Goal: Navigation & Orientation: Find specific page/section

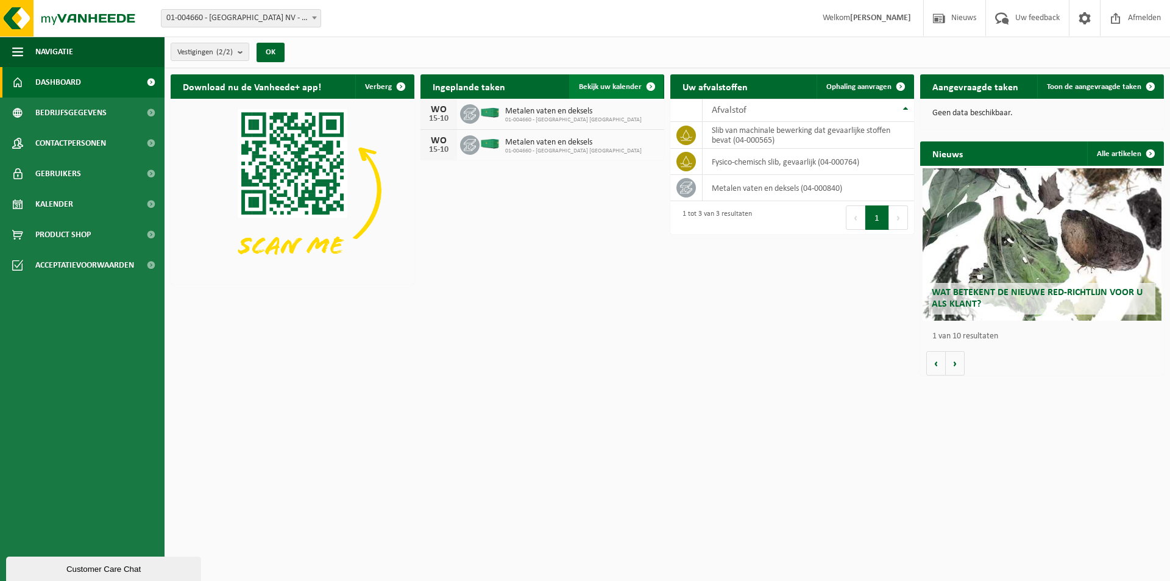
click at [643, 88] on span at bounding box center [651, 86] width 24 height 24
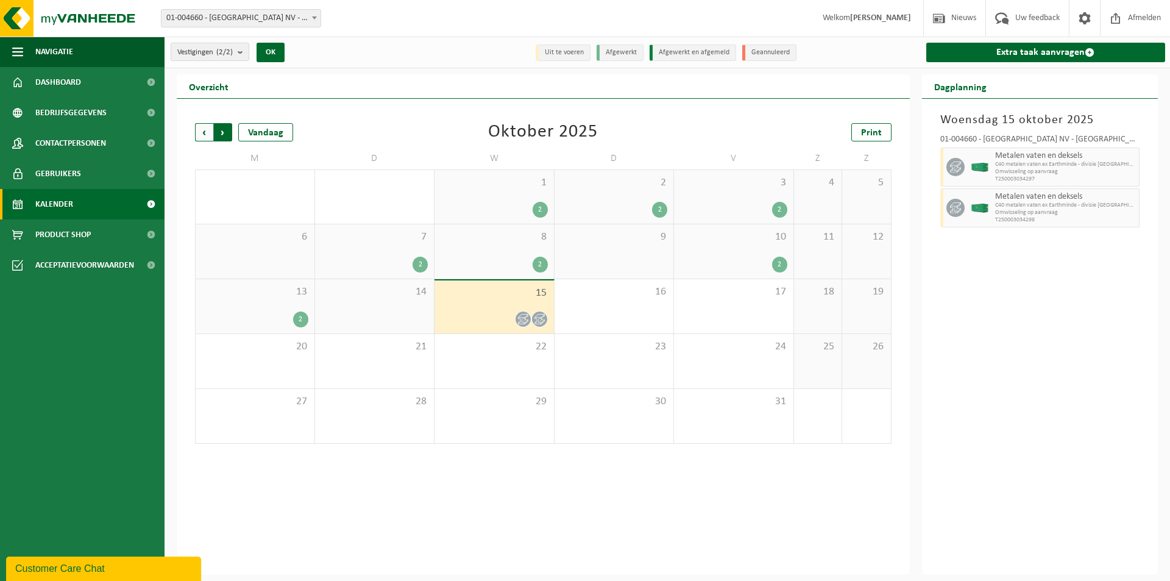
click at [201, 129] on span "Vorige" at bounding box center [204, 132] width 18 height 18
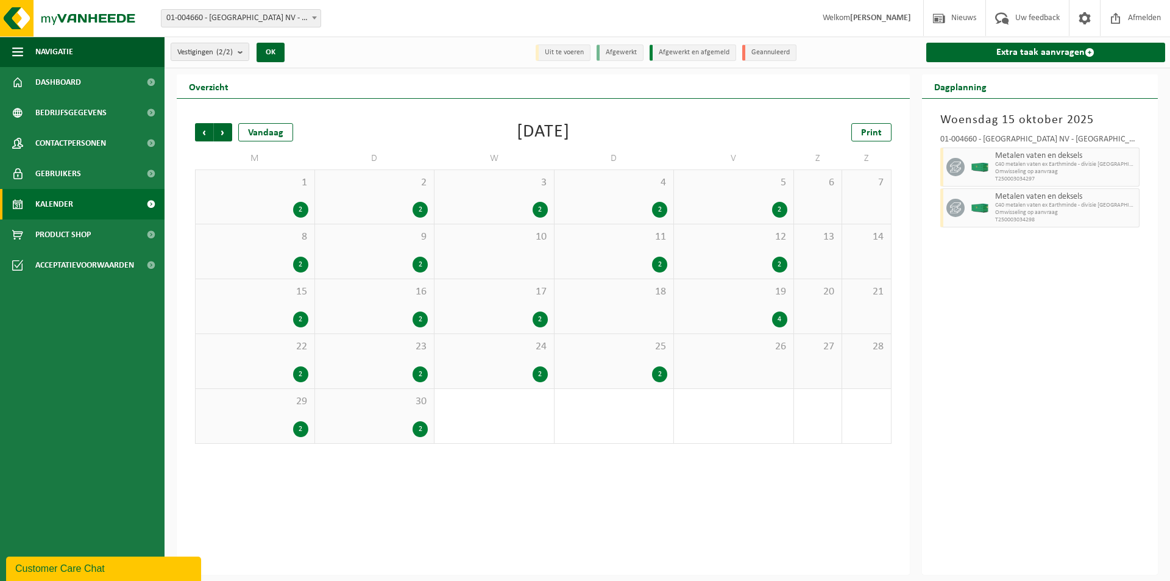
click at [201, 129] on span "Vorige" at bounding box center [204, 132] width 18 height 18
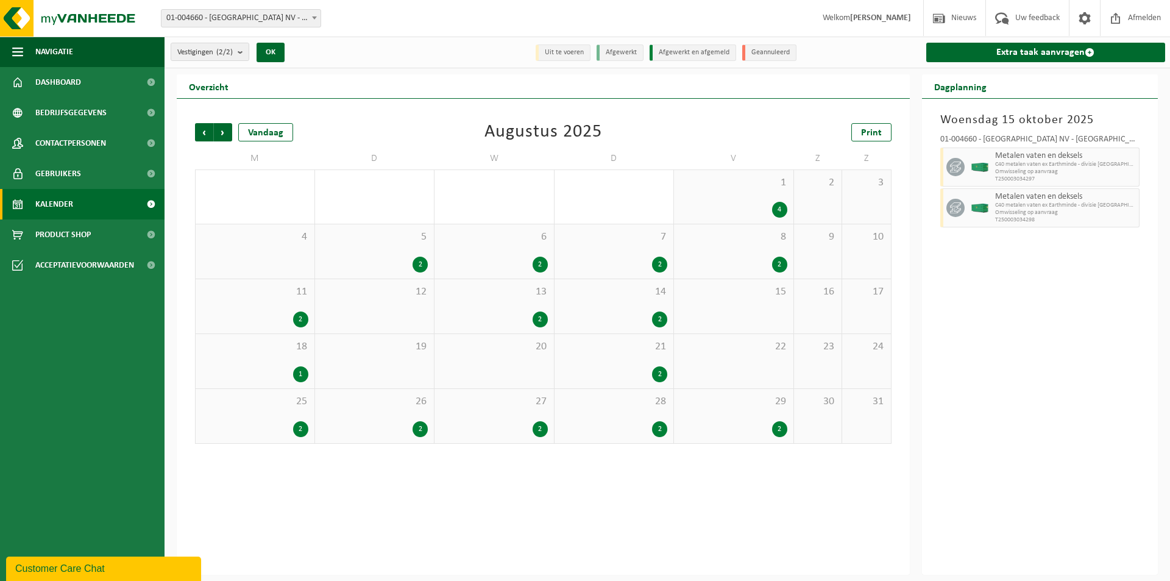
click at [643, 310] on div "14 2" at bounding box center [614, 306] width 119 height 54
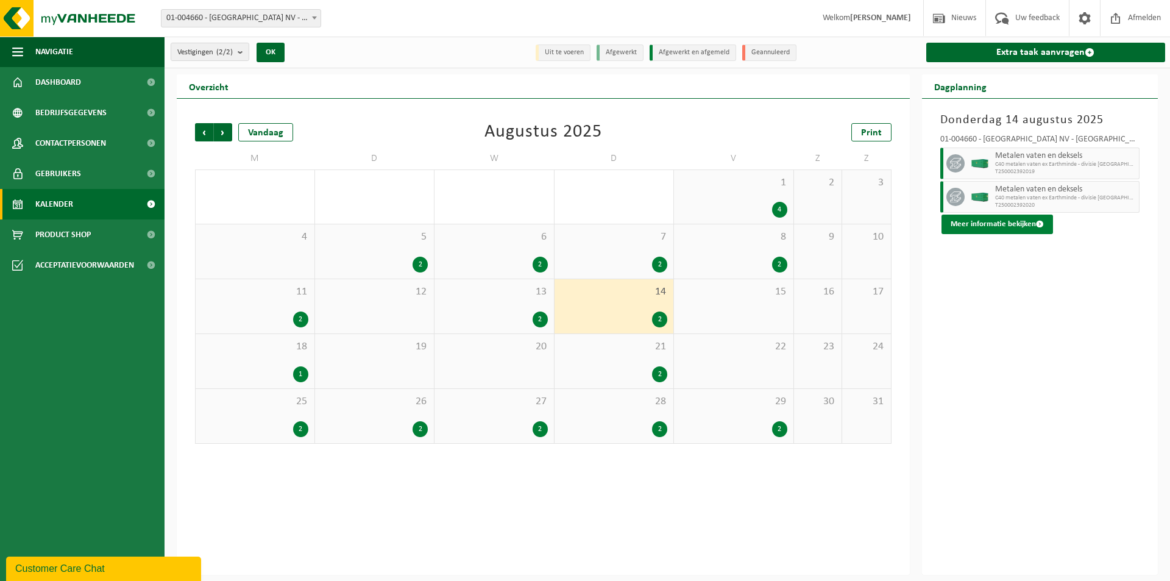
click at [1003, 224] on button "Meer informatie bekijken" at bounding box center [998, 225] width 112 height 20
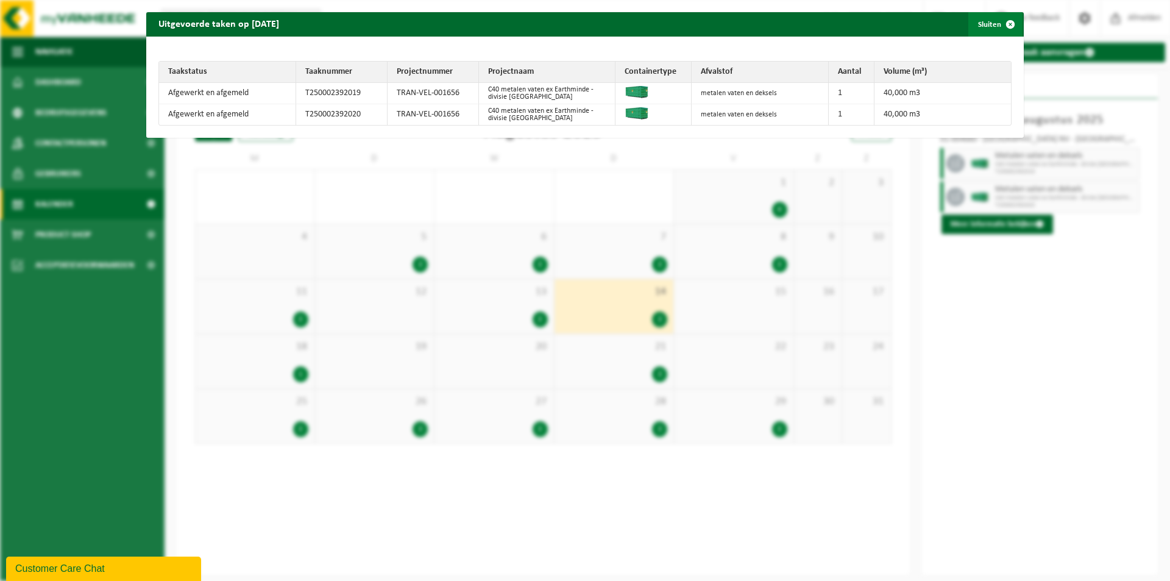
click at [998, 22] on span "button" at bounding box center [1010, 24] width 24 height 24
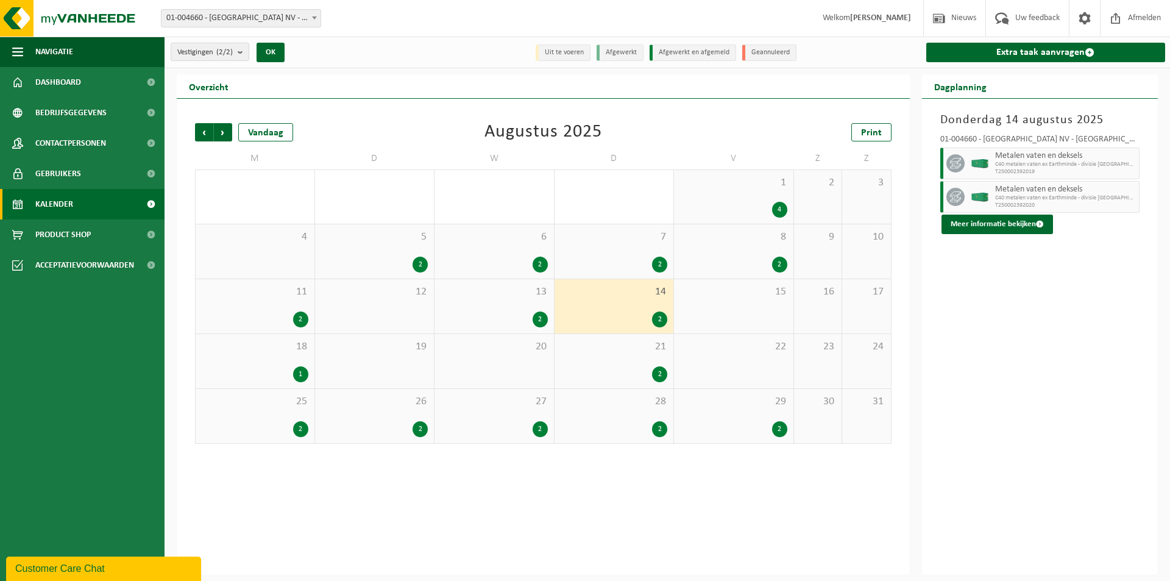
click at [408, 364] on div "19" at bounding box center [374, 361] width 119 height 54
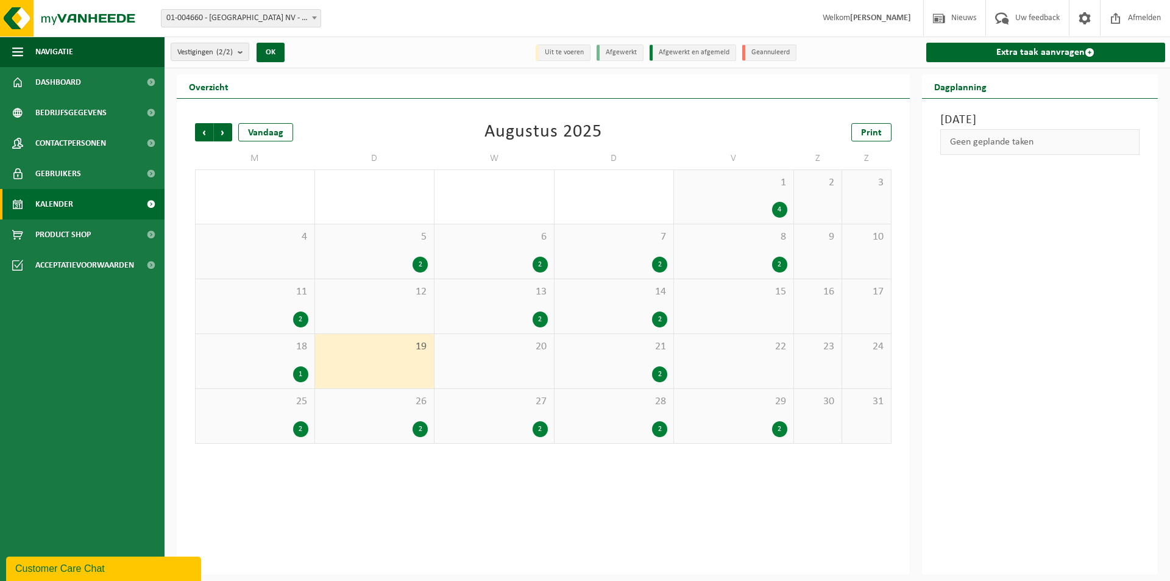
click at [502, 367] on div "20" at bounding box center [494, 361] width 119 height 54
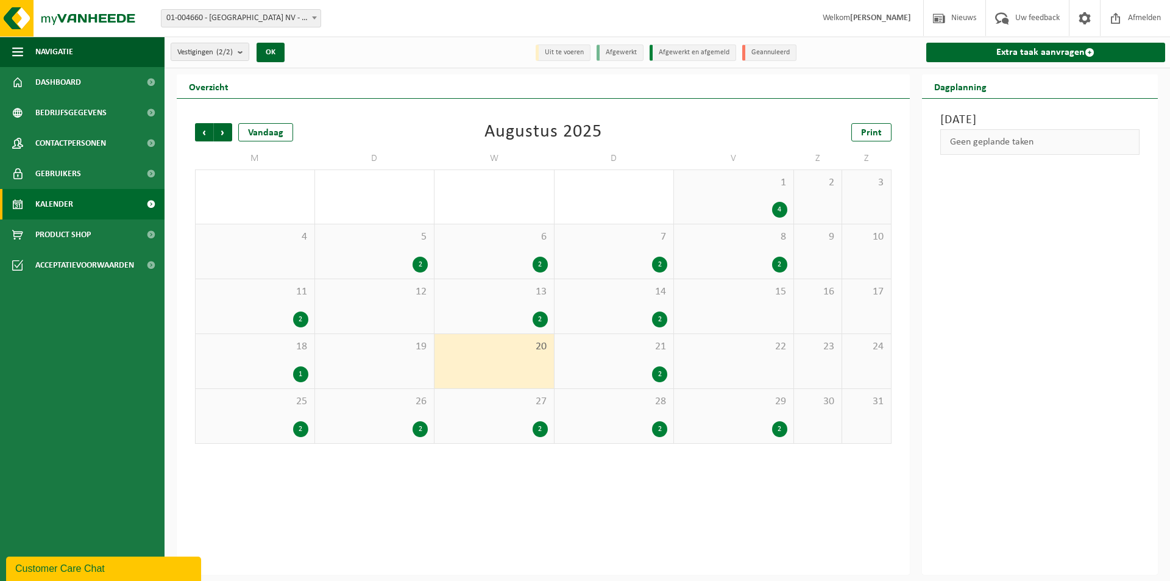
click at [629, 258] on div "2" at bounding box center [614, 265] width 107 height 16
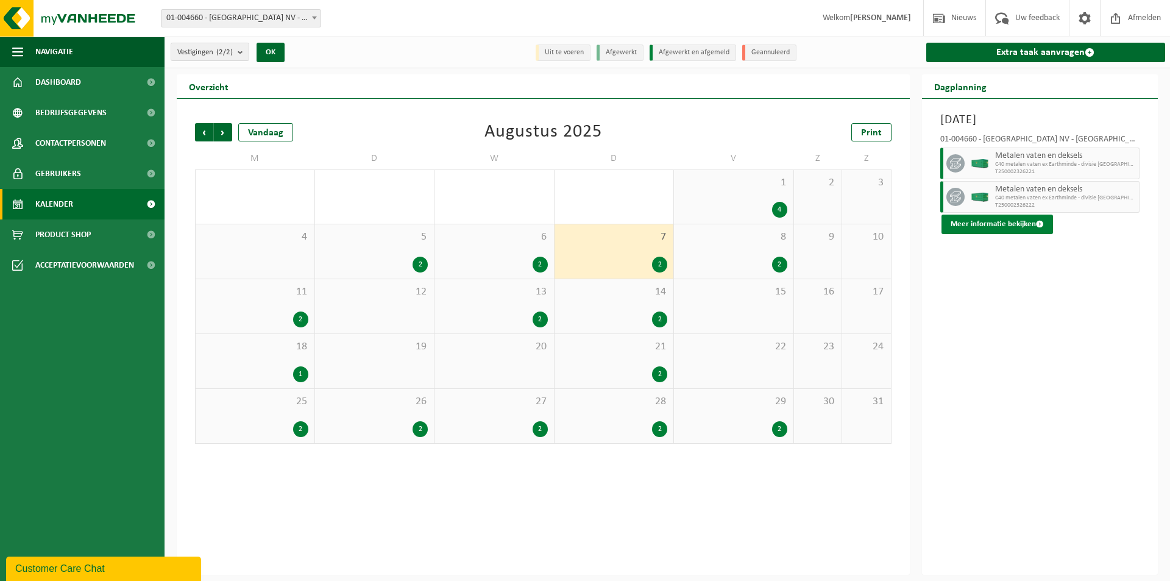
click at [992, 219] on button "Meer informatie bekijken" at bounding box center [998, 225] width 112 height 20
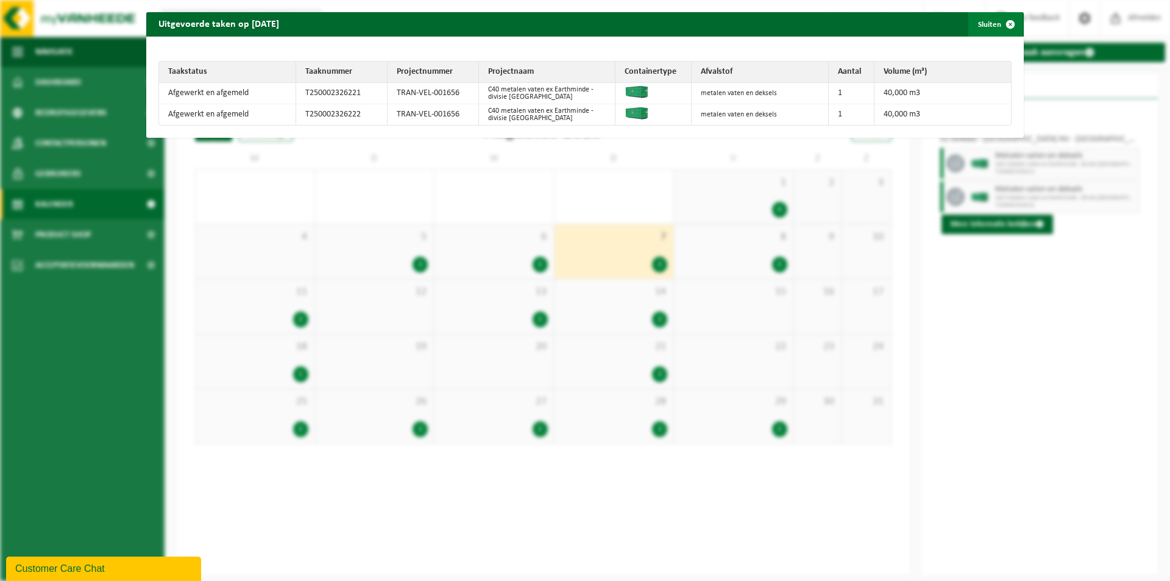
click at [1014, 18] on span "button" at bounding box center [1010, 24] width 24 height 24
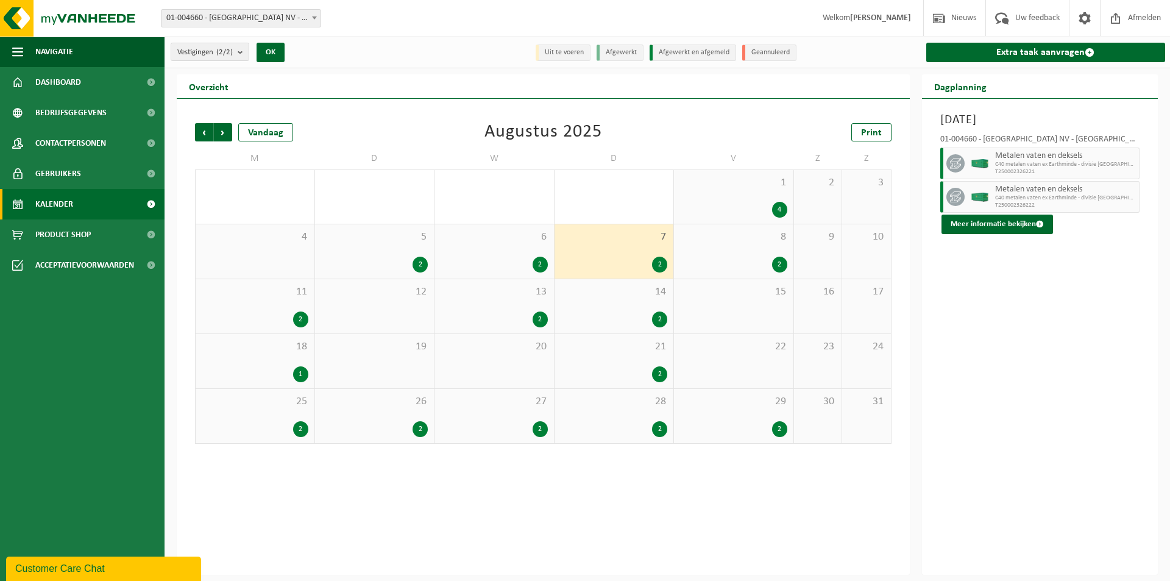
click at [1003, 22] on span at bounding box center [1002, 18] width 20 height 36
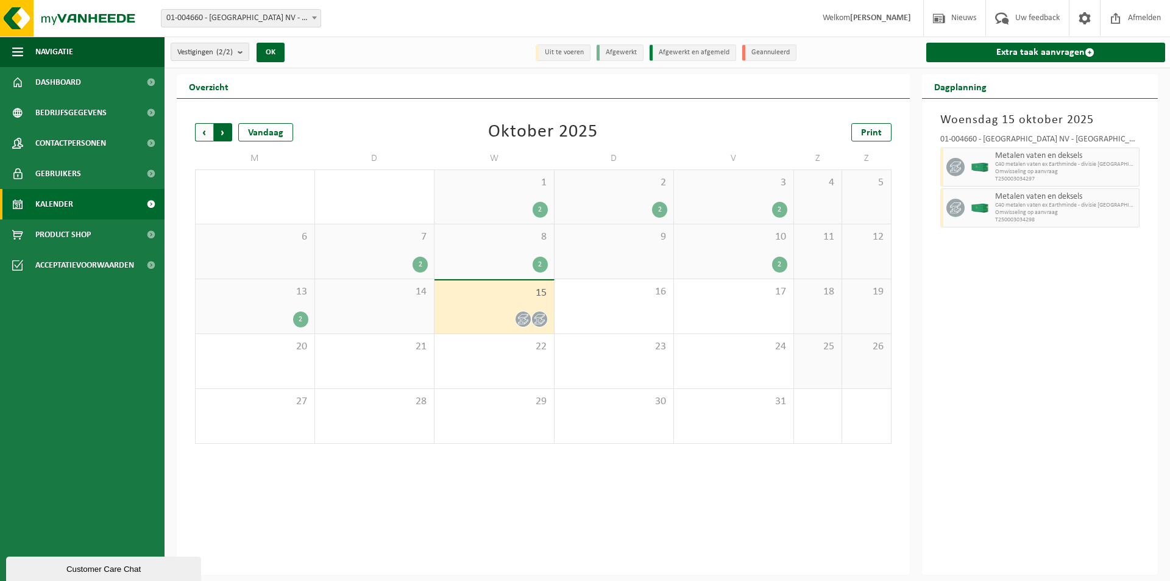
click at [199, 132] on span "Vorige" at bounding box center [204, 132] width 18 height 18
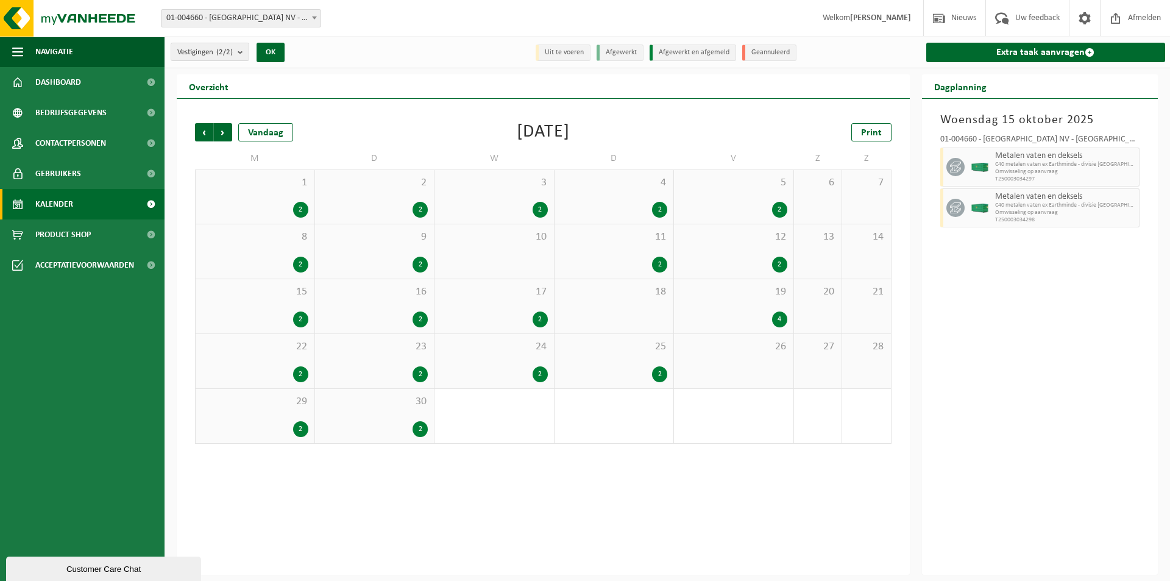
click at [199, 132] on span "Vorige" at bounding box center [204, 132] width 18 height 18
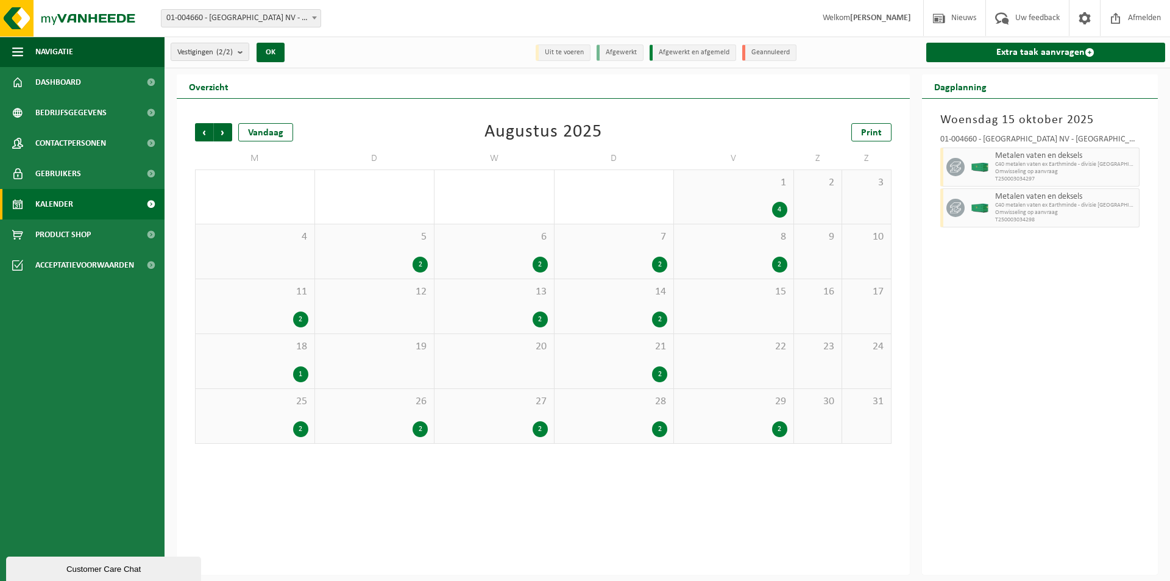
click at [641, 312] on div "2" at bounding box center [614, 319] width 107 height 16
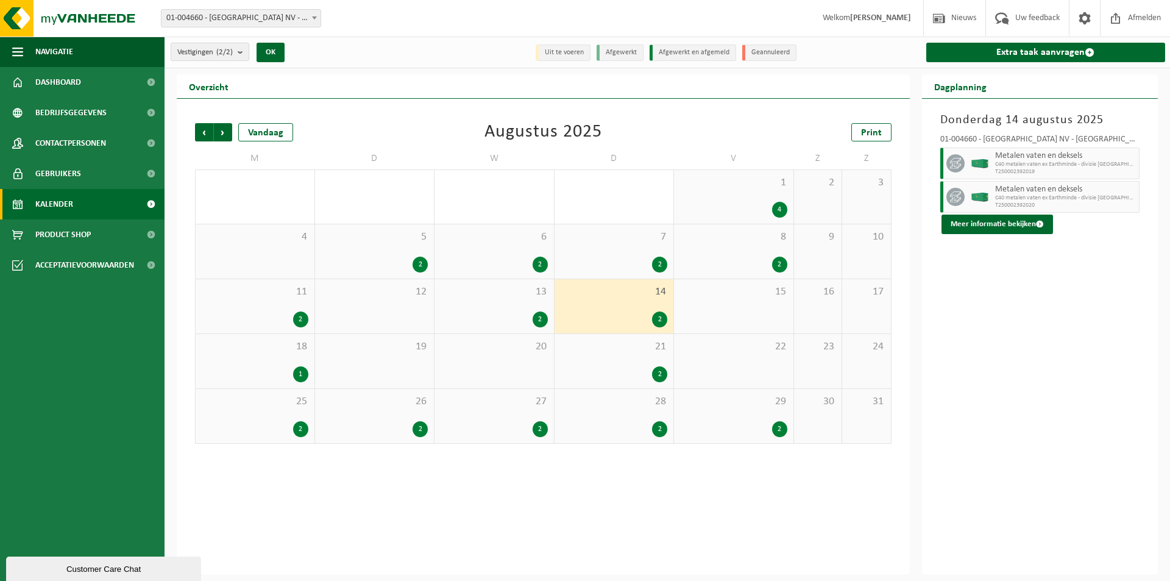
click at [272, 357] on div "18 1" at bounding box center [255, 361] width 119 height 54
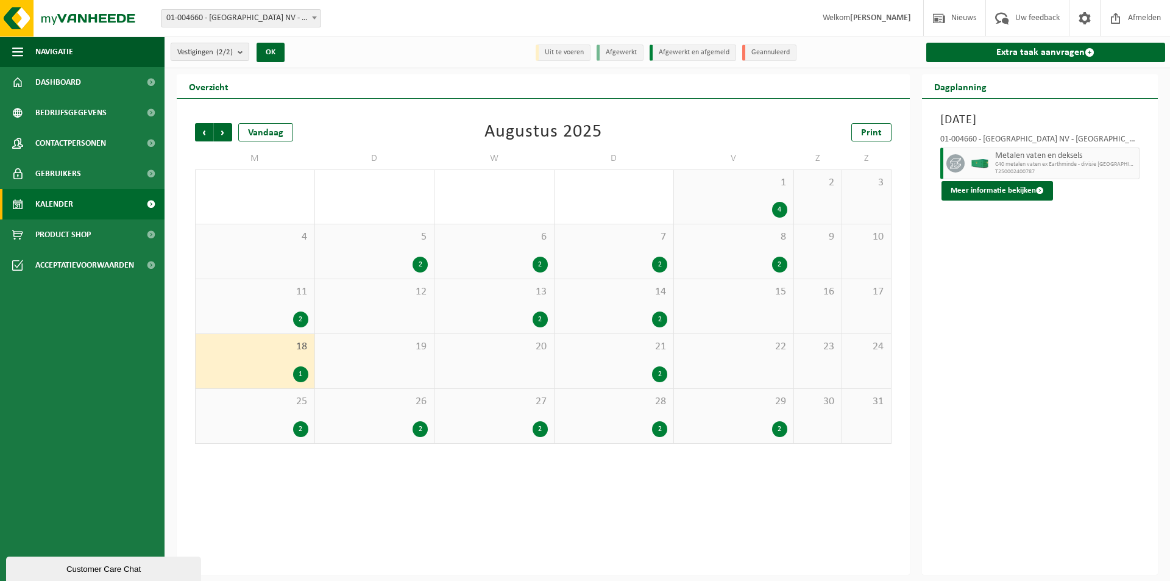
click at [378, 365] on div "19" at bounding box center [374, 361] width 119 height 54
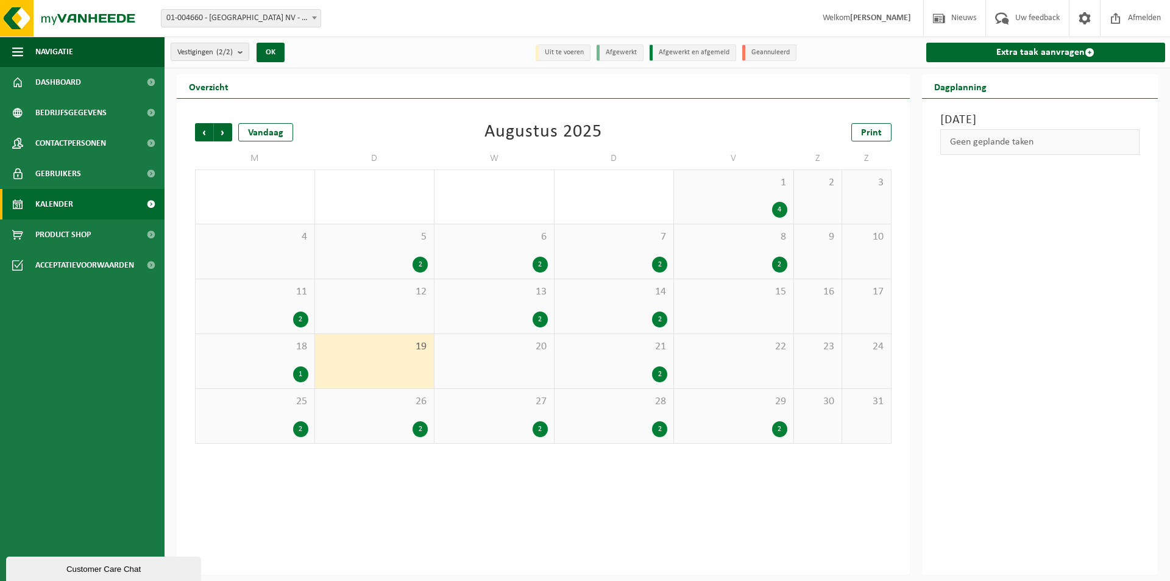
click at [484, 365] on div "20" at bounding box center [494, 361] width 119 height 54
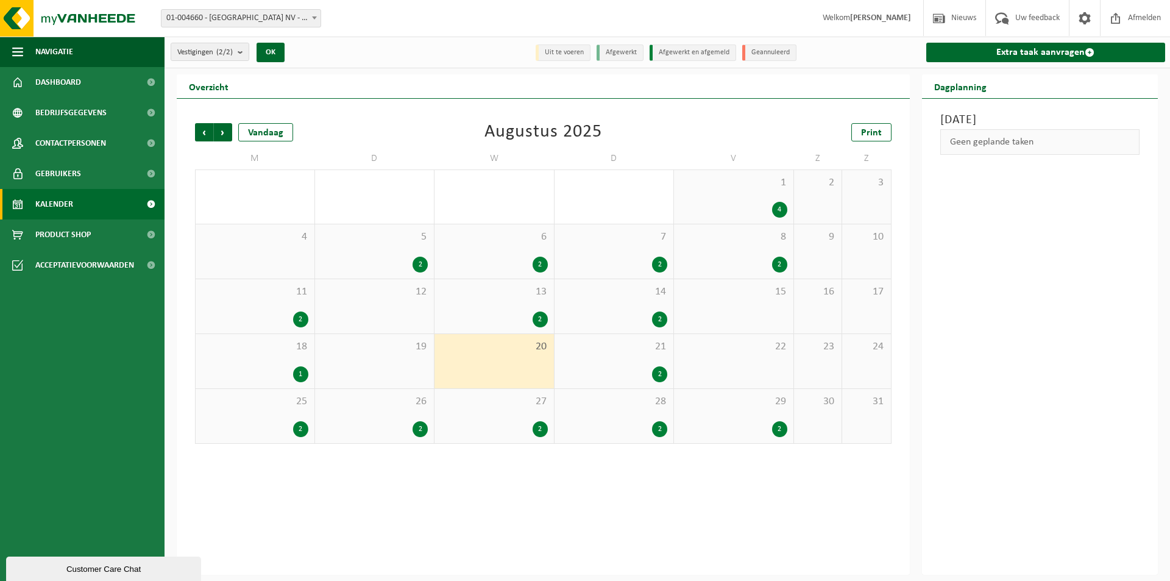
click at [308, 414] on div "25 2" at bounding box center [255, 416] width 119 height 54
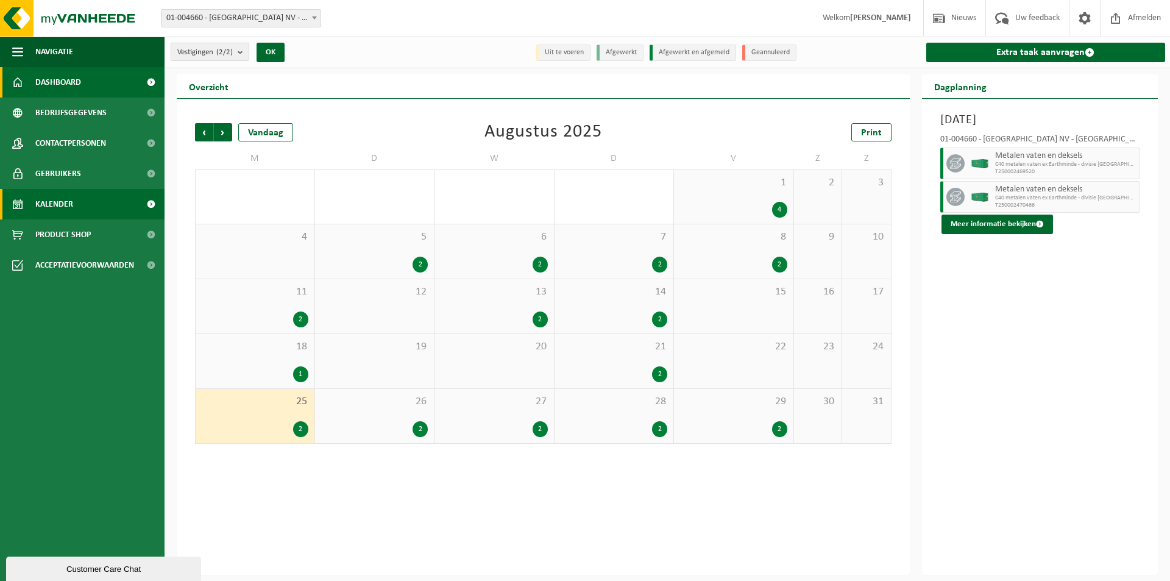
click at [76, 82] on span "Dashboard" at bounding box center [58, 82] width 46 height 30
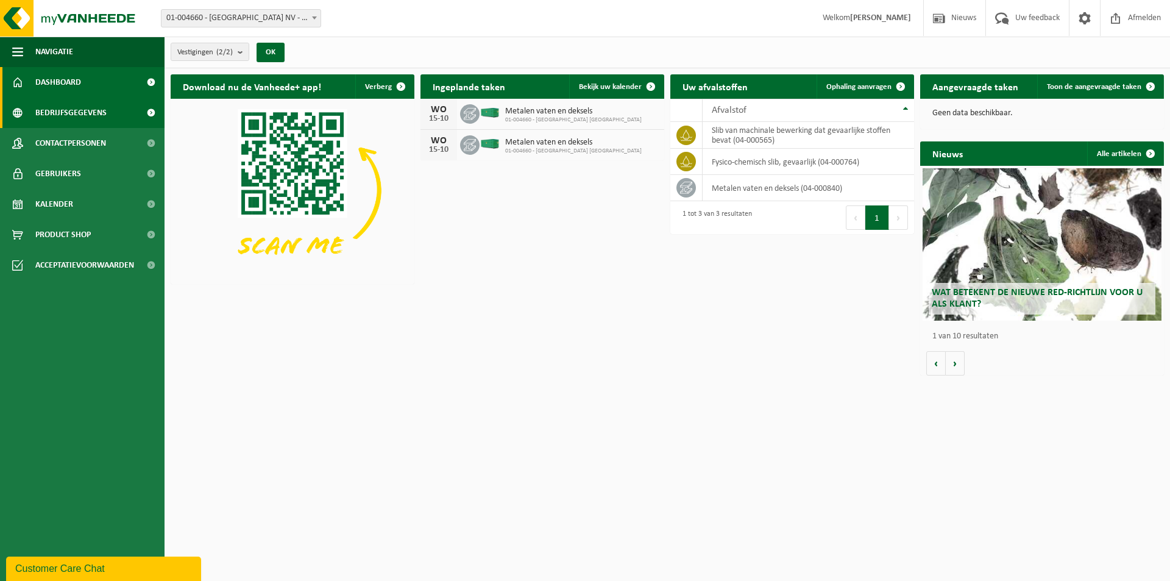
click at [84, 110] on span "Bedrijfsgegevens" at bounding box center [70, 113] width 71 height 30
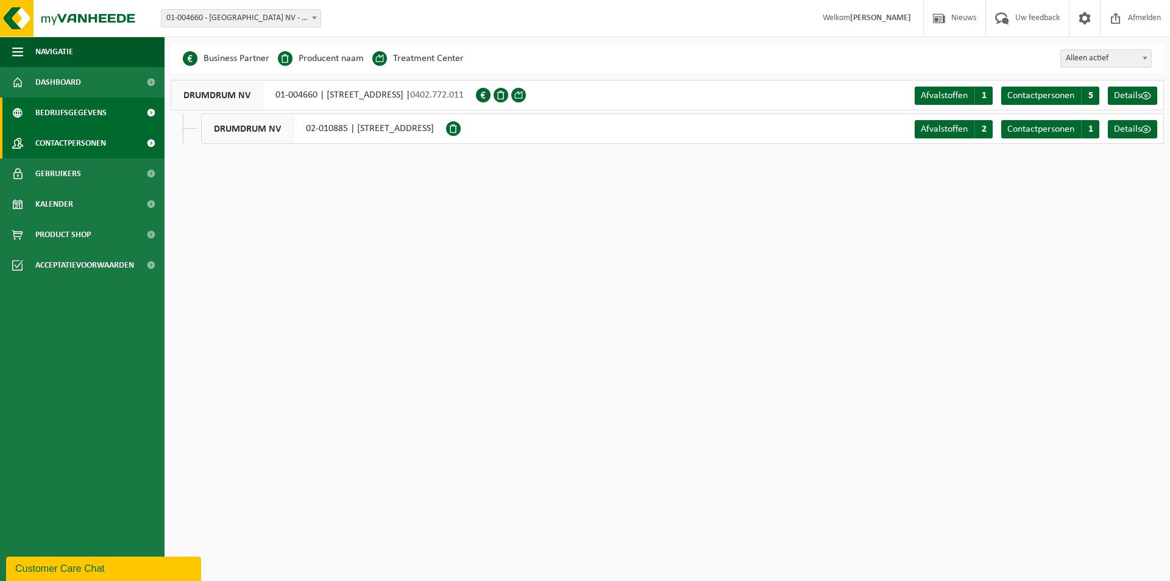
click at [76, 137] on span "Contactpersonen" at bounding box center [70, 143] width 71 height 30
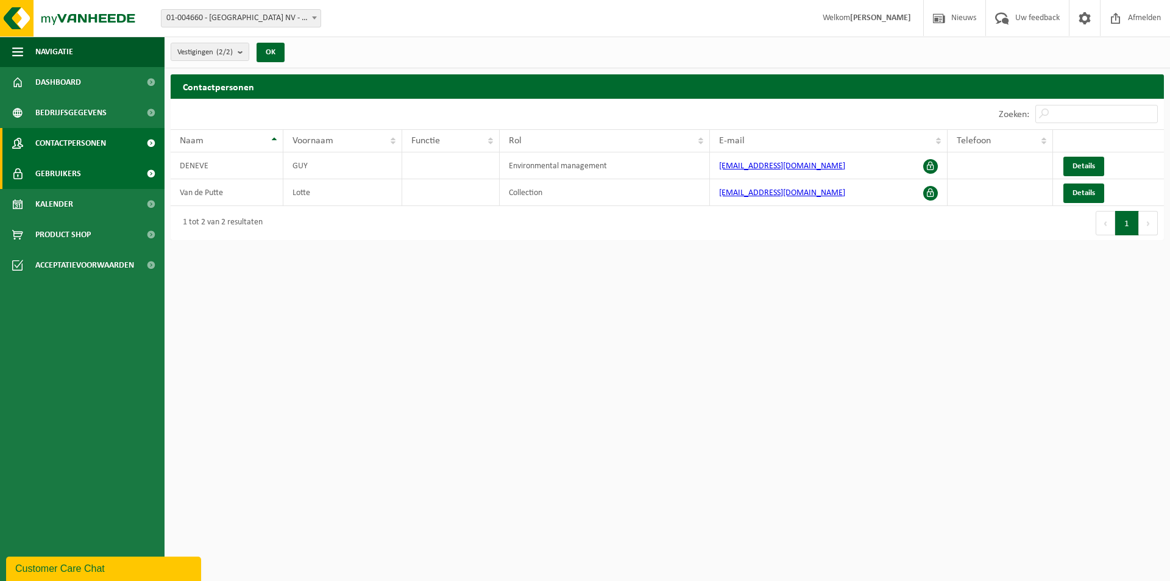
click at [58, 174] on span "Gebruikers" at bounding box center [58, 173] width 46 height 30
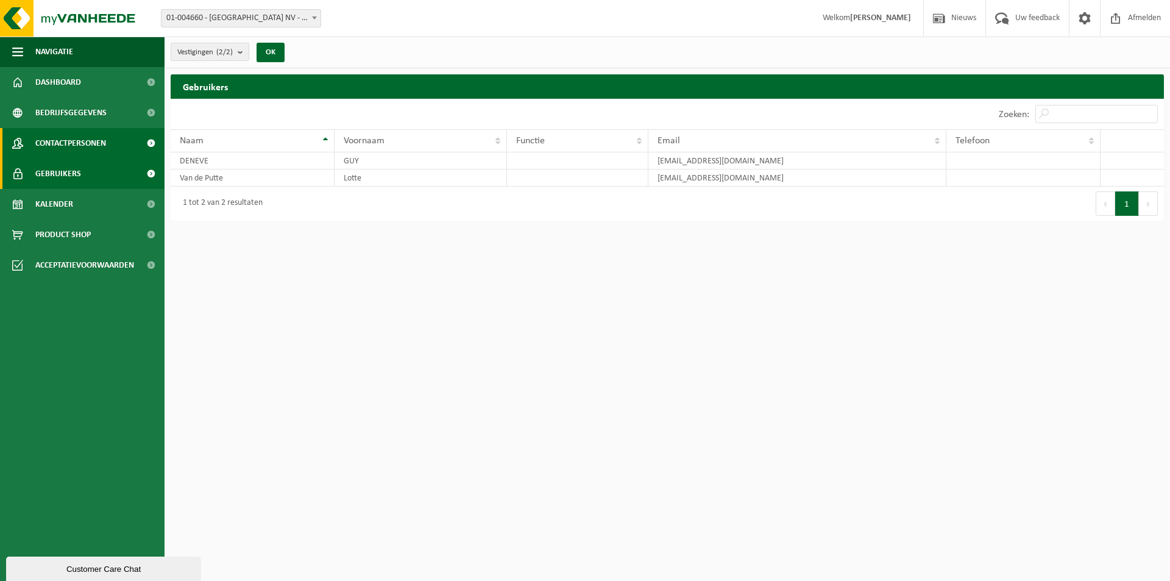
click at [56, 150] on span "Contactpersonen" at bounding box center [70, 143] width 71 height 30
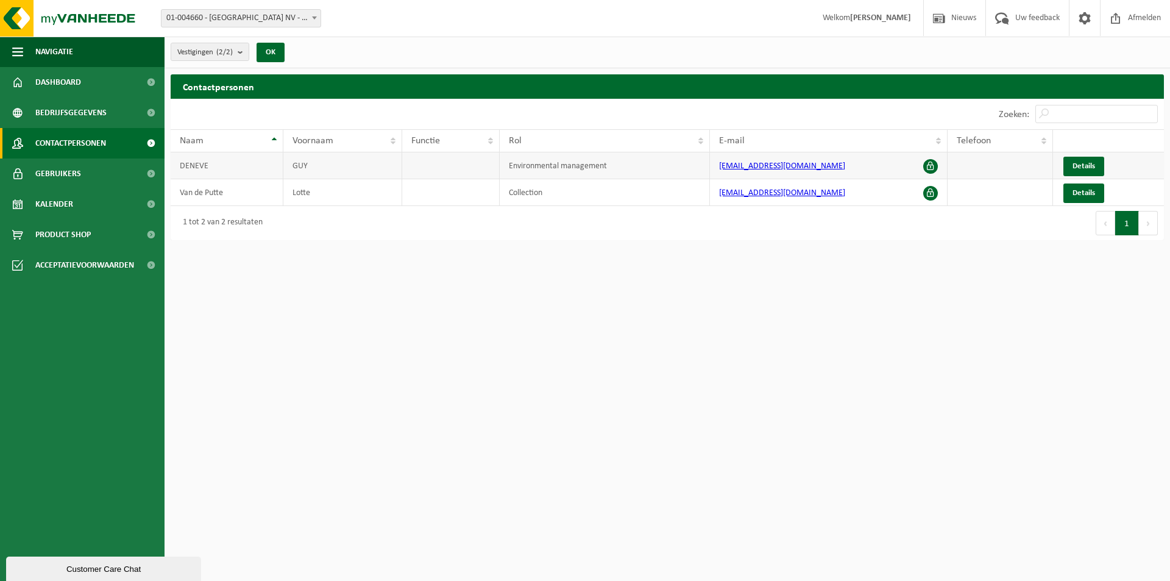
click at [934, 163] on span at bounding box center [930, 166] width 15 height 15
click at [1093, 166] on span "Details" at bounding box center [1084, 166] width 23 height 8
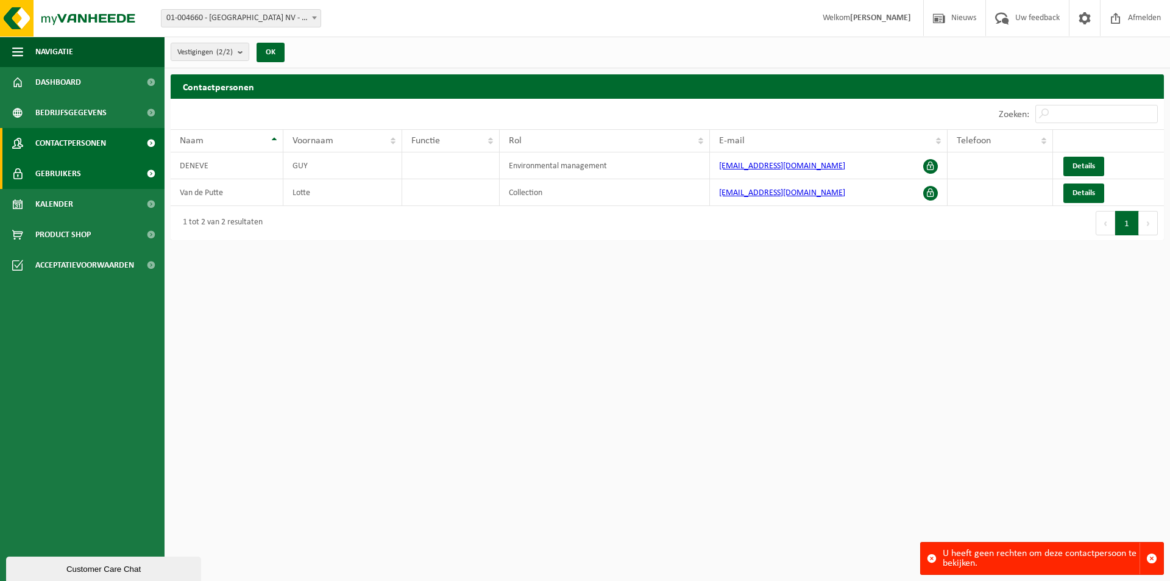
click at [79, 167] on span "Gebruikers" at bounding box center [58, 173] width 46 height 30
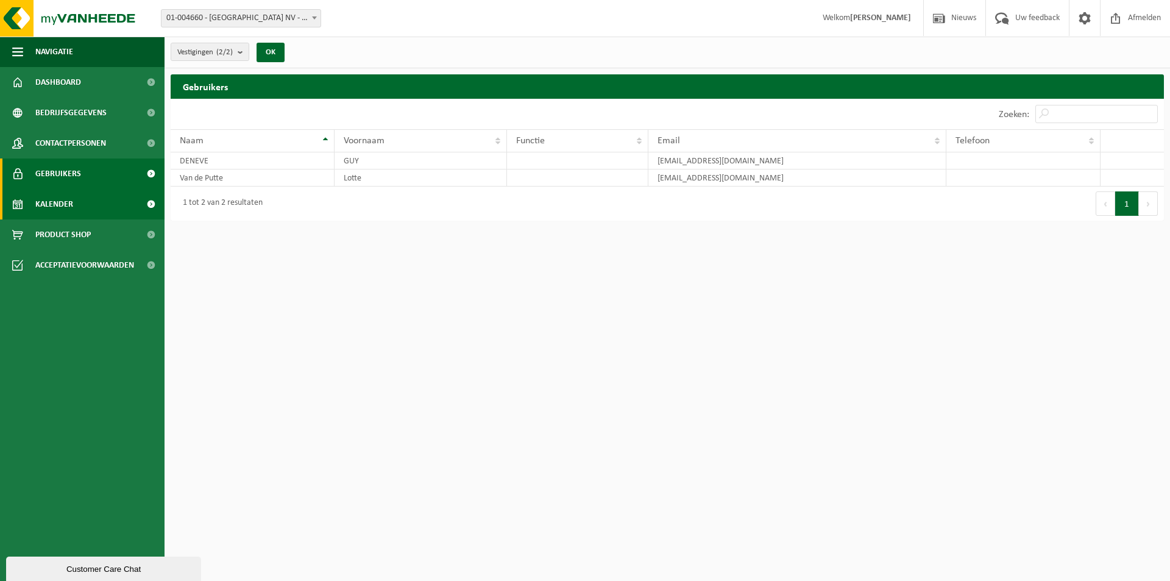
click at [69, 204] on span "Kalender" at bounding box center [54, 204] width 38 height 30
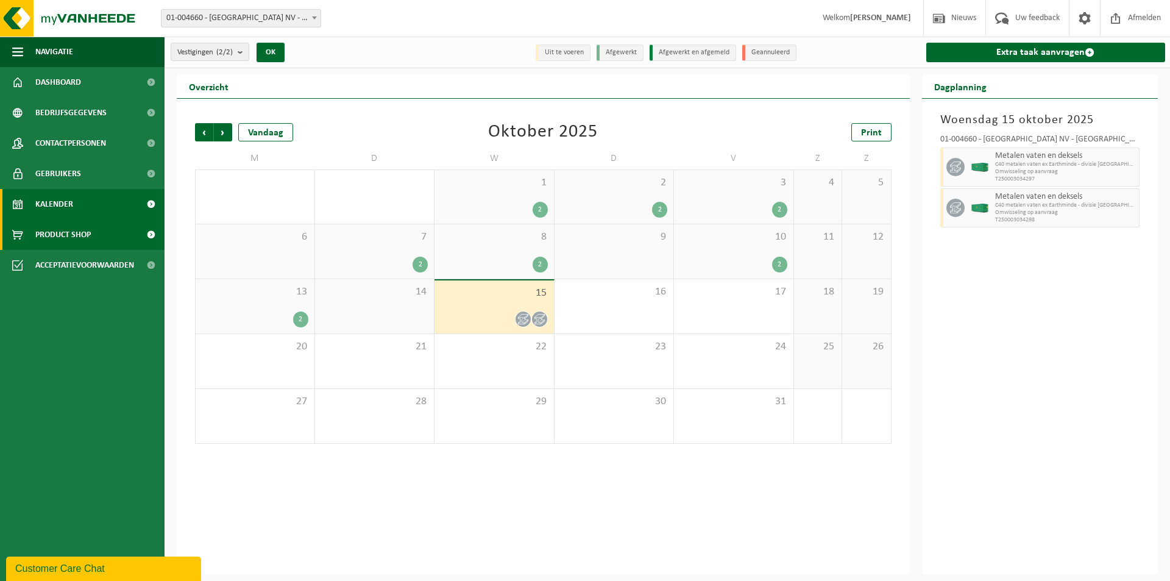
click at [76, 240] on span "Product Shop" at bounding box center [62, 234] width 55 height 30
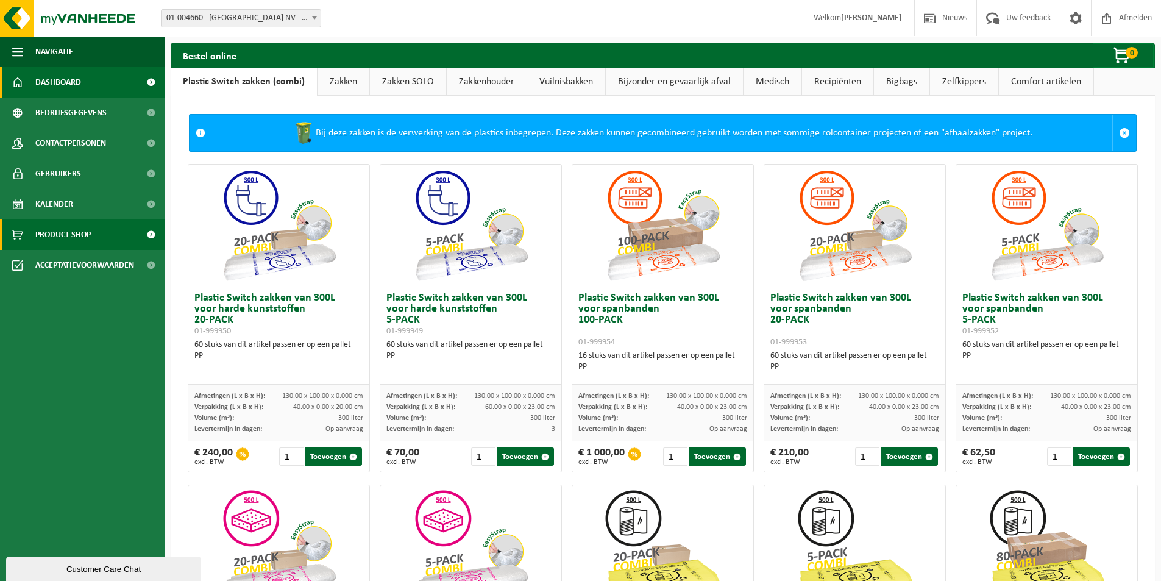
click at [54, 86] on span "Dashboard" at bounding box center [58, 82] width 46 height 30
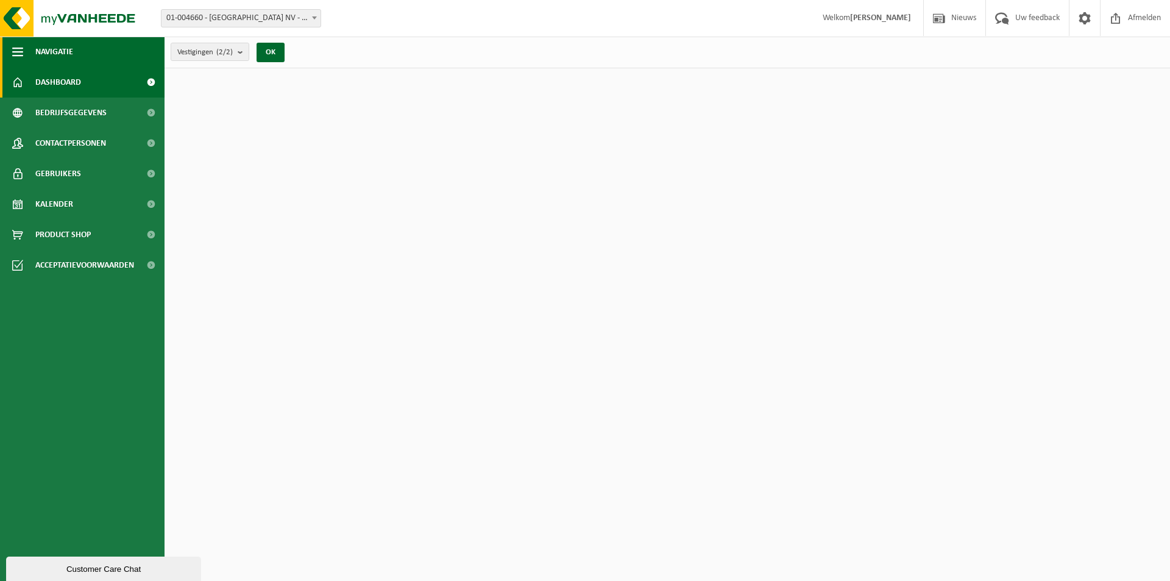
click at [12, 58] on span "button" at bounding box center [17, 52] width 11 height 30
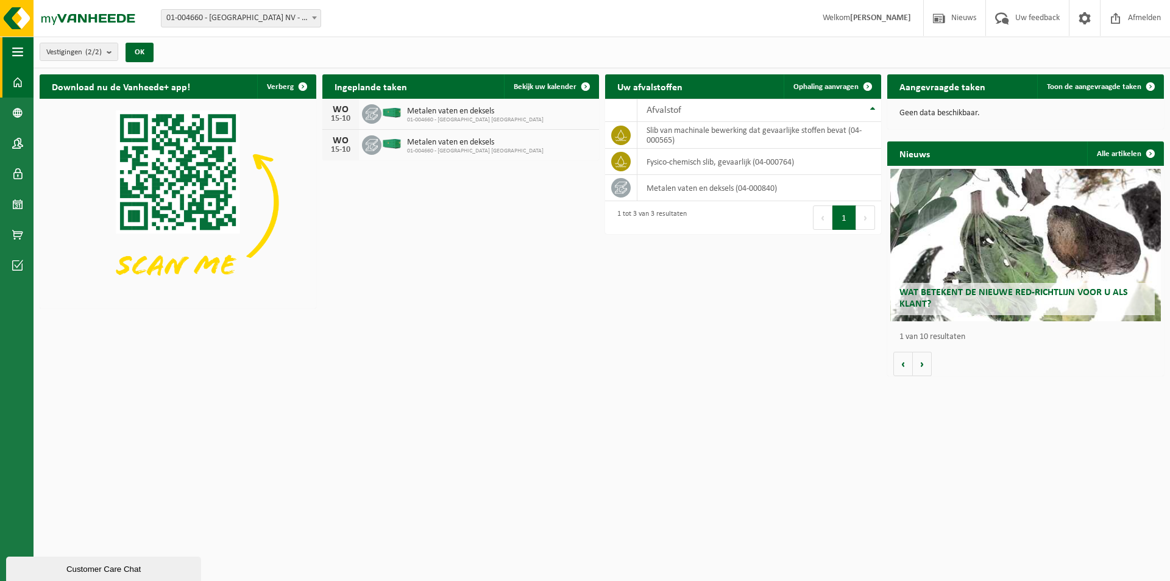
click at [12, 58] on span "button" at bounding box center [17, 52] width 11 height 30
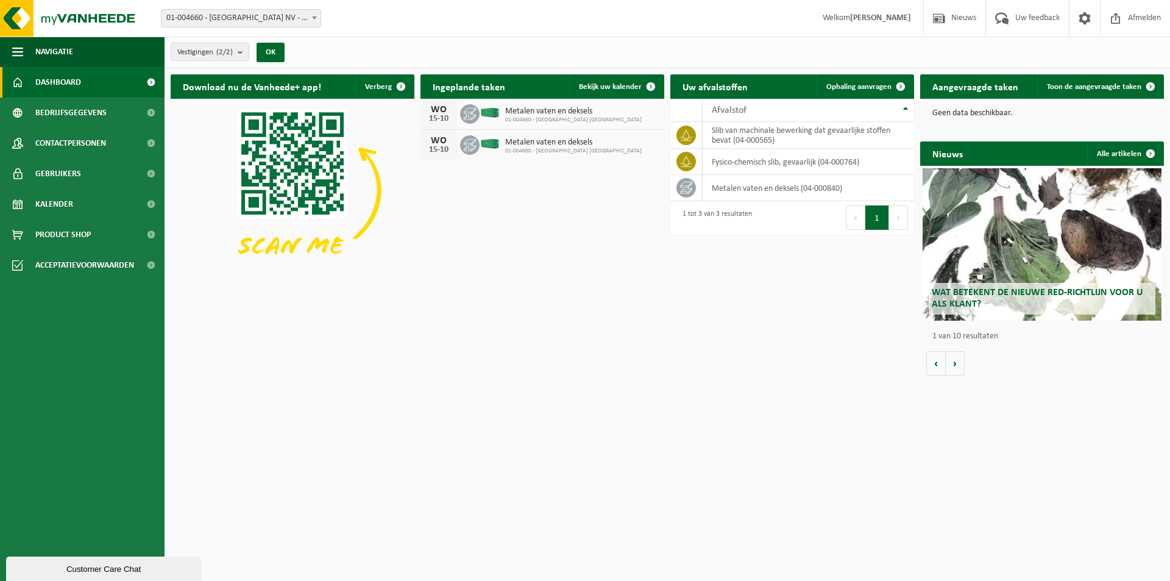
click at [265, 23] on span "01-004660 - [GEOGRAPHIC_DATA] NV - [GEOGRAPHIC_DATA]" at bounding box center [241, 18] width 159 height 17
select select "9373"
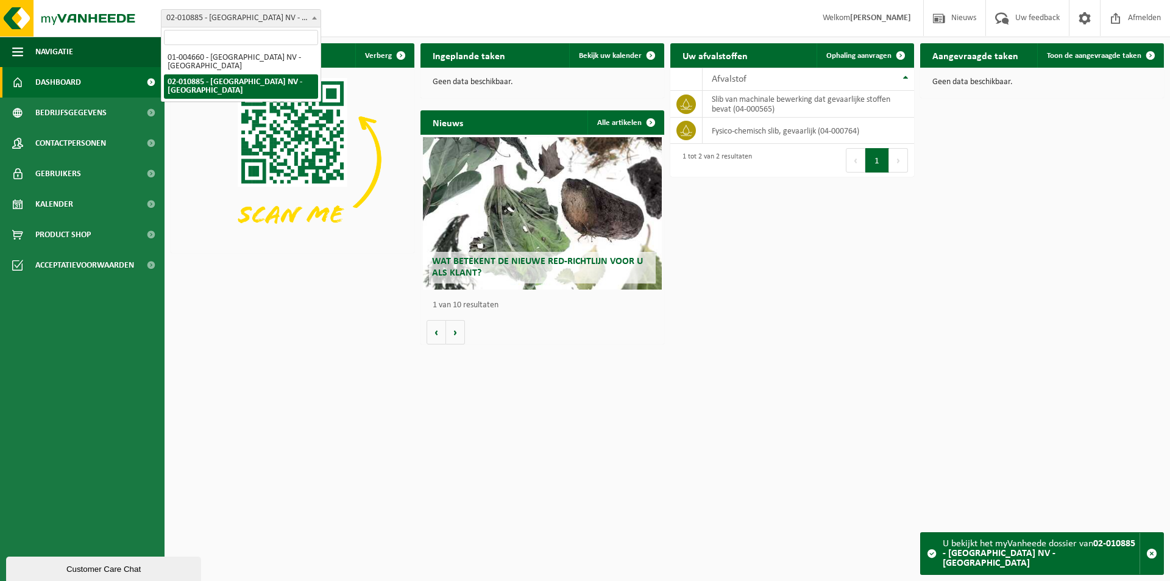
click at [224, 16] on span "02-010885 - [GEOGRAPHIC_DATA] NV - [GEOGRAPHIC_DATA]" at bounding box center [241, 18] width 159 height 17
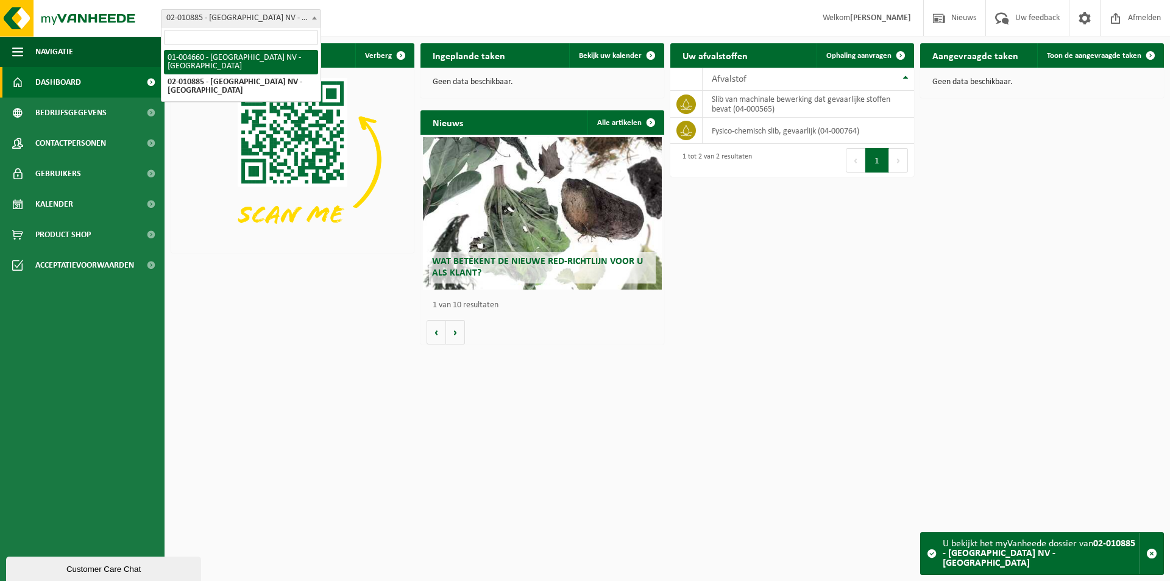
select select "200"
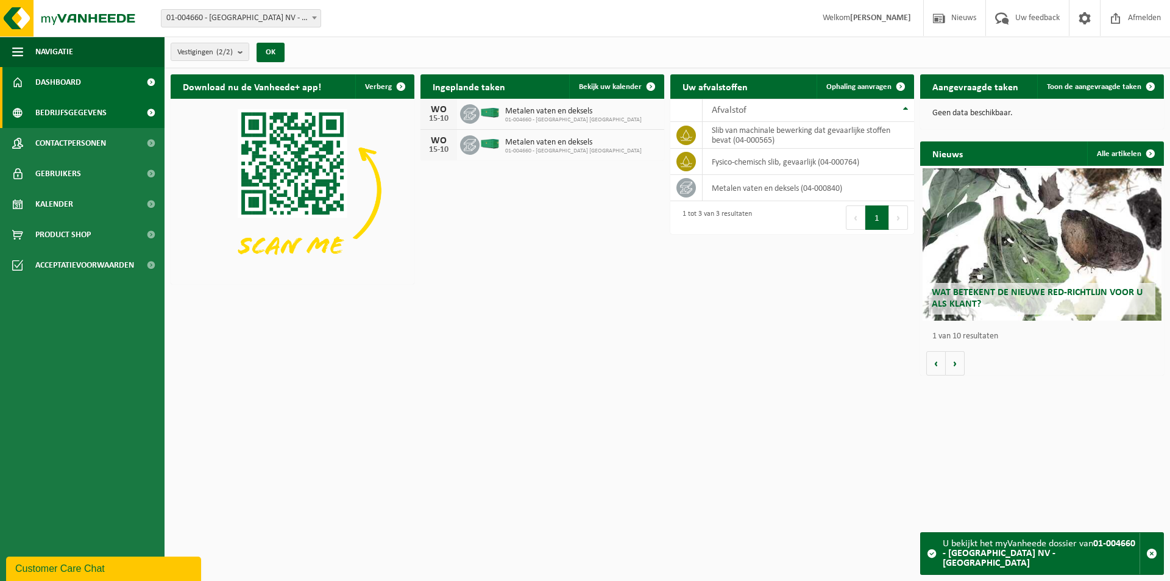
click at [64, 117] on span "Bedrijfsgegevens" at bounding box center [70, 113] width 71 height 30
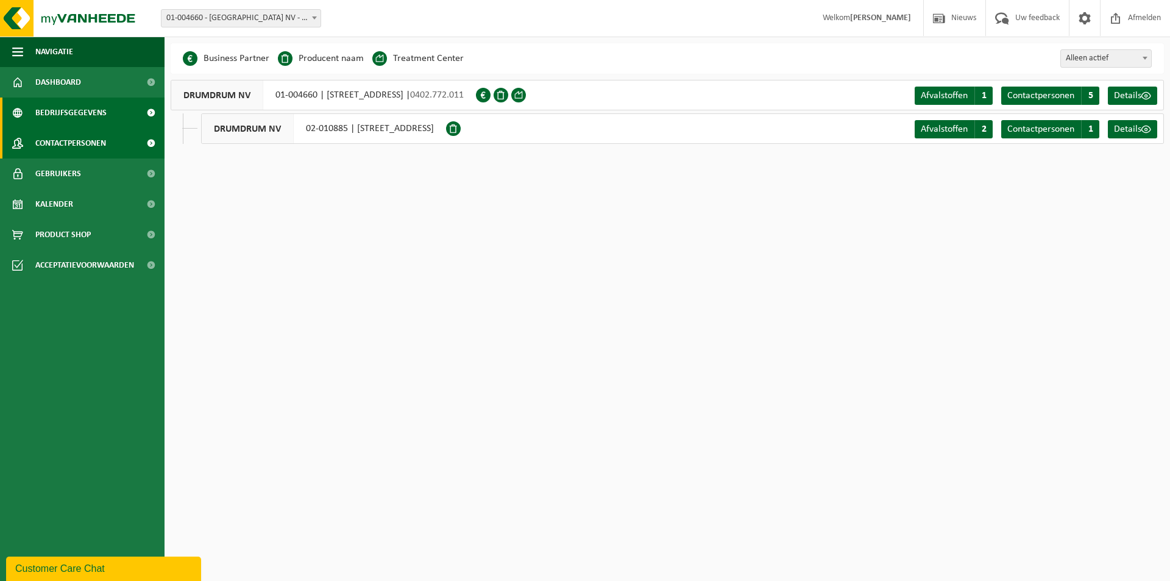
click at [81, 143] on span "Contactpersonen" at bounding box center [70, 143] width 71 height 30
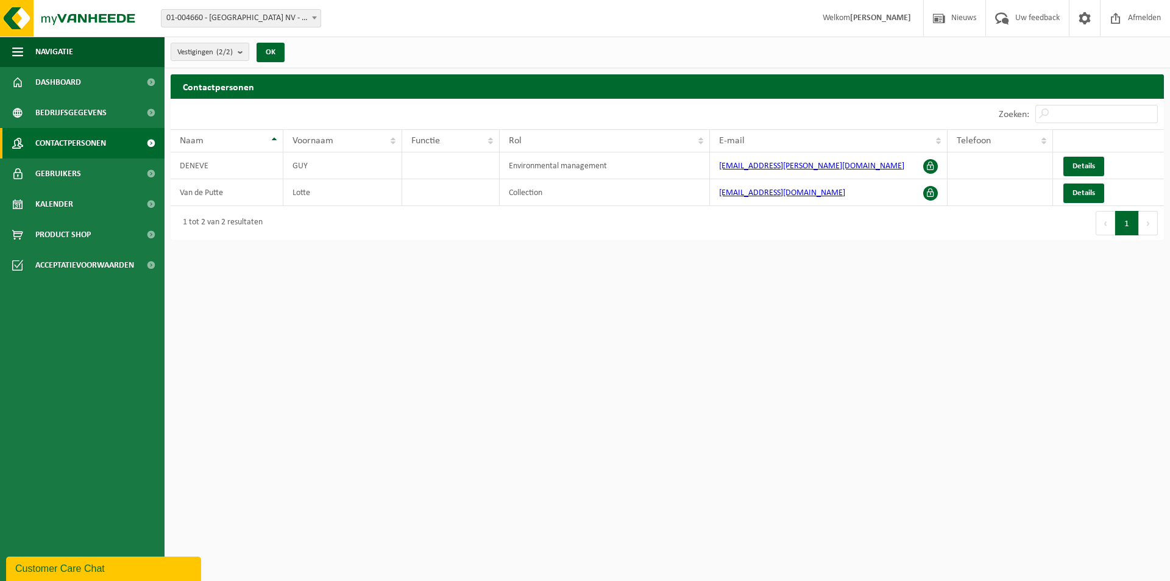
click at [150, 562] on div "Customer Care Chat" at bounding box center [103, 568] width 177 height 15
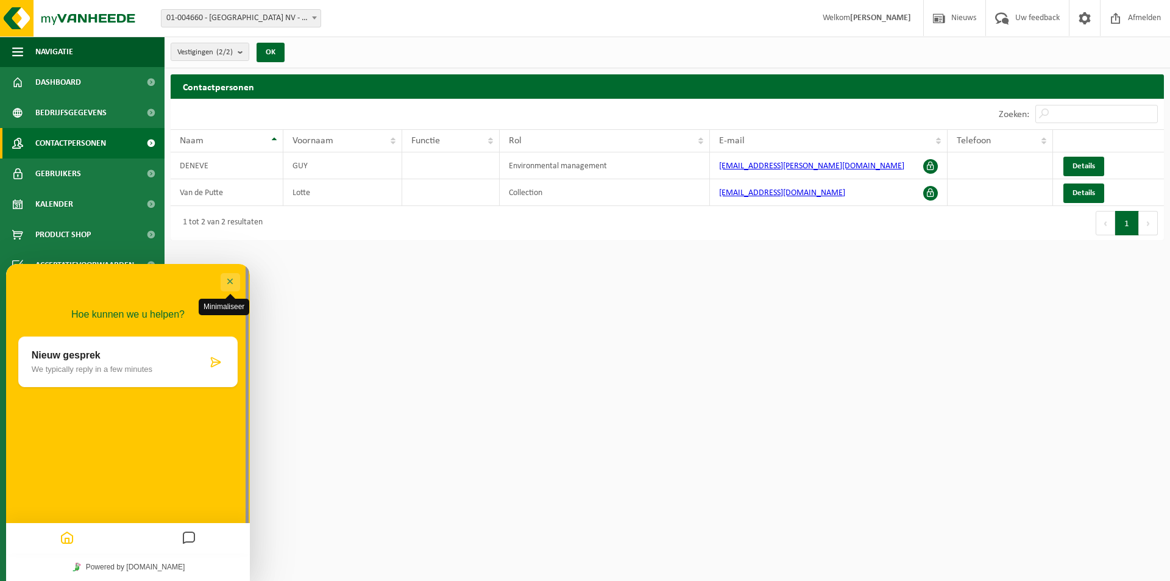
click at [225, 283] on button "Minimaliseer" at bounding box center [231, 282] width 20 height 18
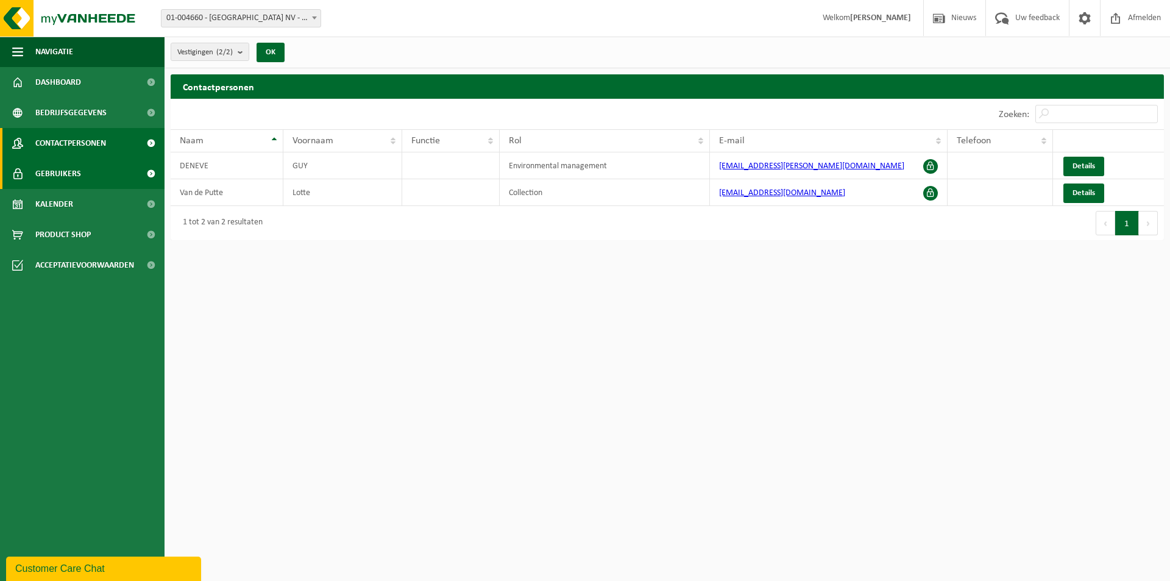
click at [80, 164] on link "Gebruikers" at bounding box center [82, 173] width 165 height 30
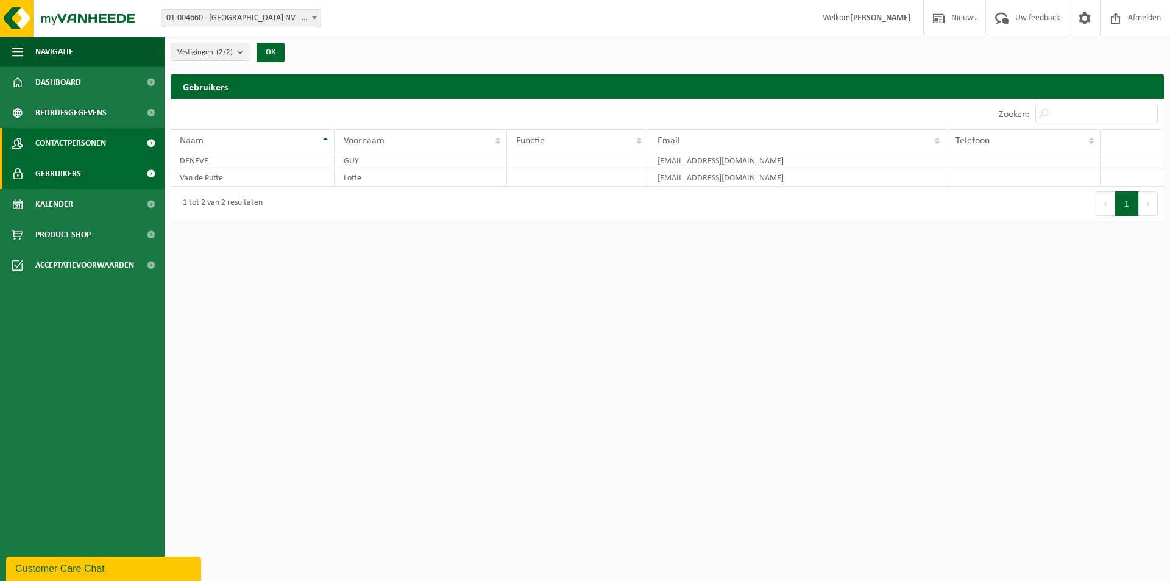
click at [116, 143] on link "Contactpersonen" at bounding box center [82, 143] width 165 height 30
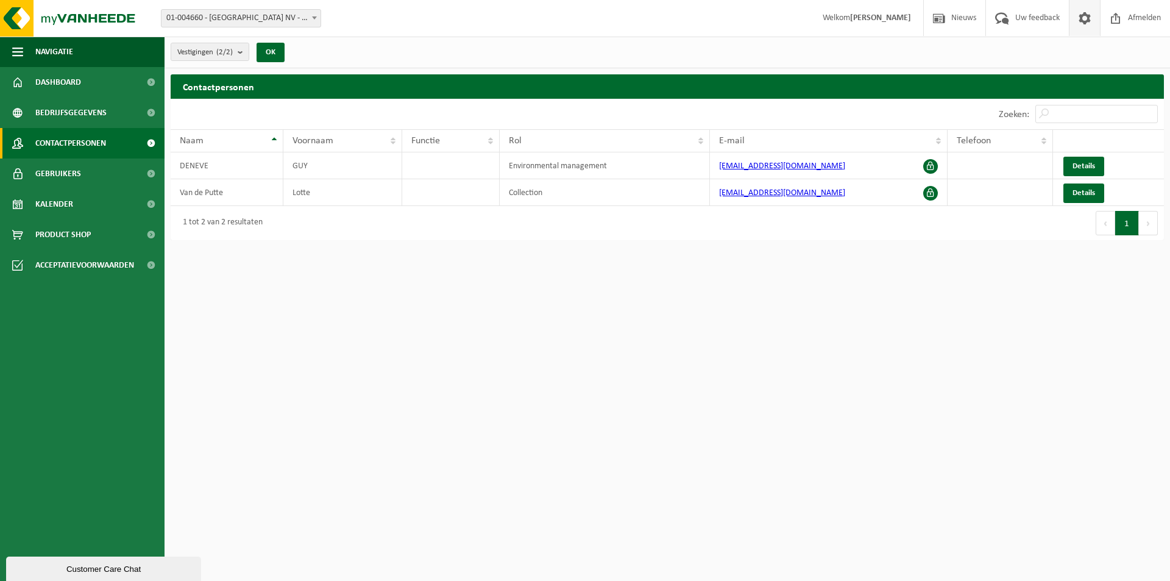
click at [1096, 24] on link at bounding box center [1084, 18] width 31 height 36
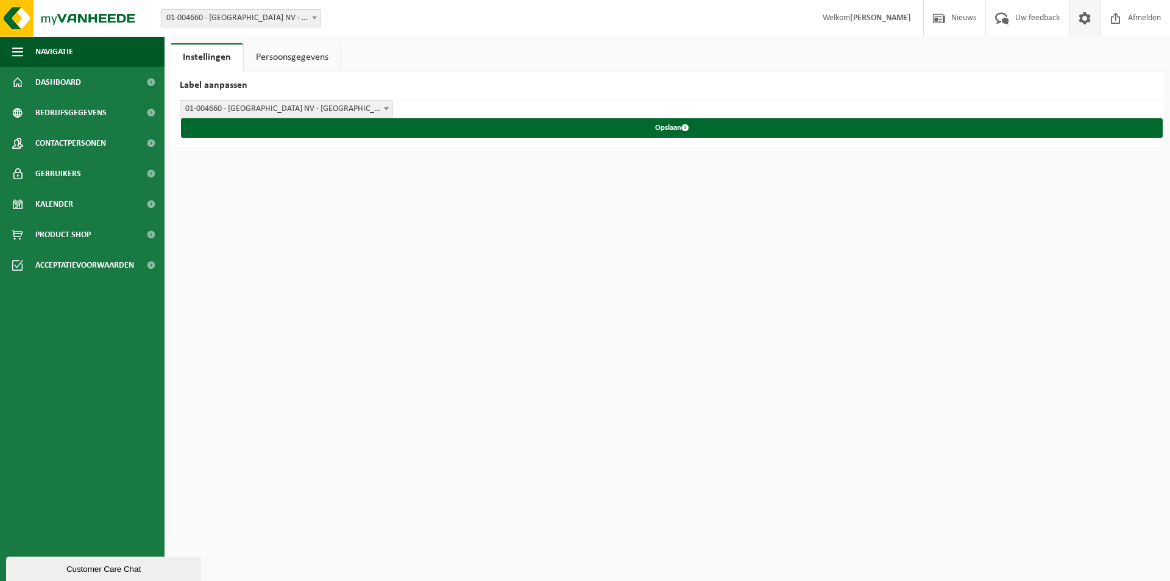
click at [314, 67] on link "Persoonsgegevens" at bounding box center [292, 57] width 97 height 28
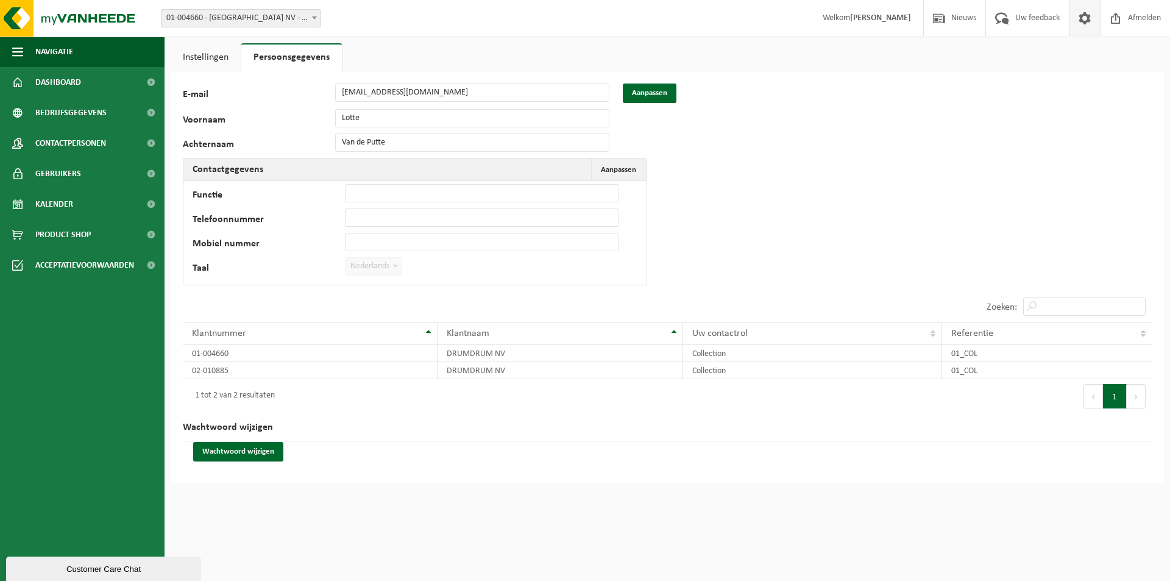
click at [311, 62] on link "Persoonsgegevens" at bounding box center [291, 57] width 101 height 28
click at [96, 29] on img at bounding box center [73, 18] width 146 height 37
